Goal: Go to known website: Access a specific website the user already knows

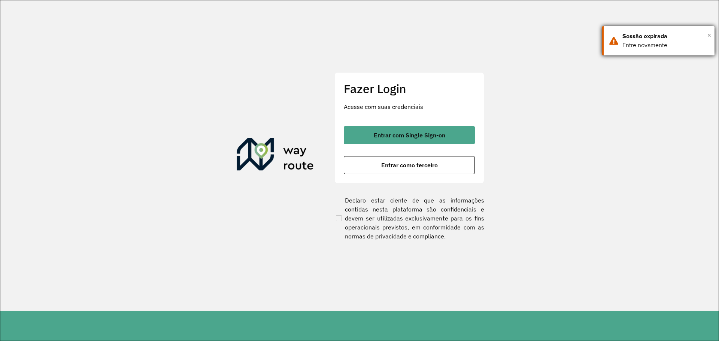
click at [708, 35] on span "×" at bounding box center [709, 35] width 4 height 11
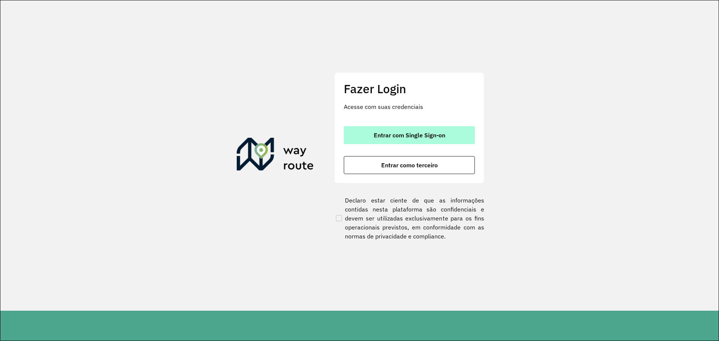
click at [429, 137] on span "Entrar com Single Sign-on" at bounding box center [408, 135] width 71 height 6
